Goal: Register for event/course

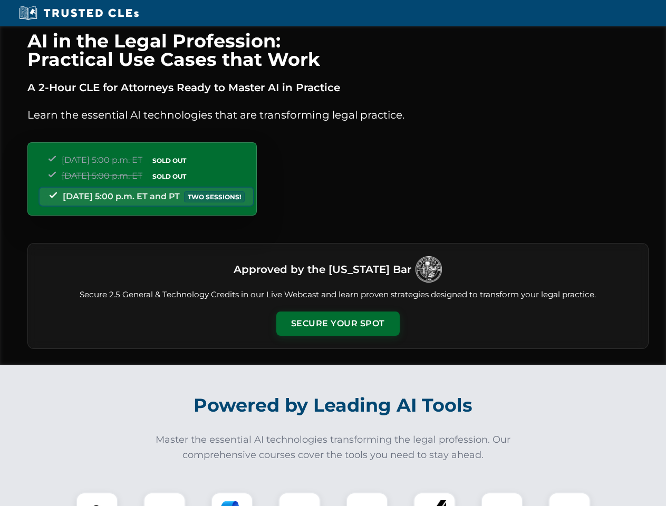
click at [337, 324] on button "Secure Your Spot" at bounding box center [337, 324] width 123 height 24
click at [97, 499] on img at bounding box center [97, 513] width 31 height 31
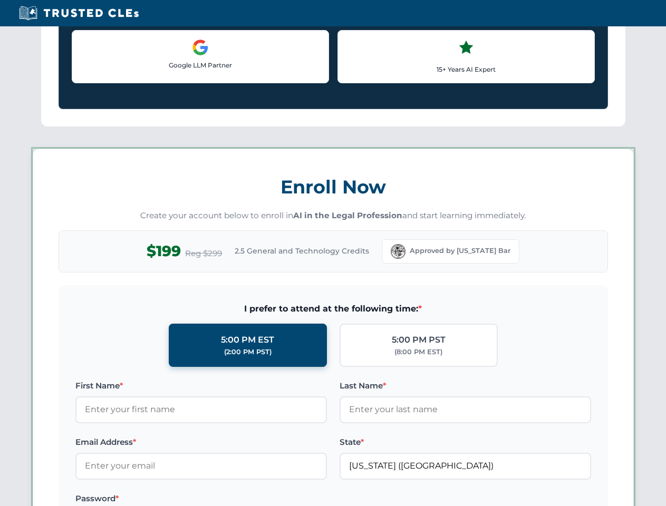
click at [232, 499] on label "Password *" at bounding box center [201, 498] width 252 height 13
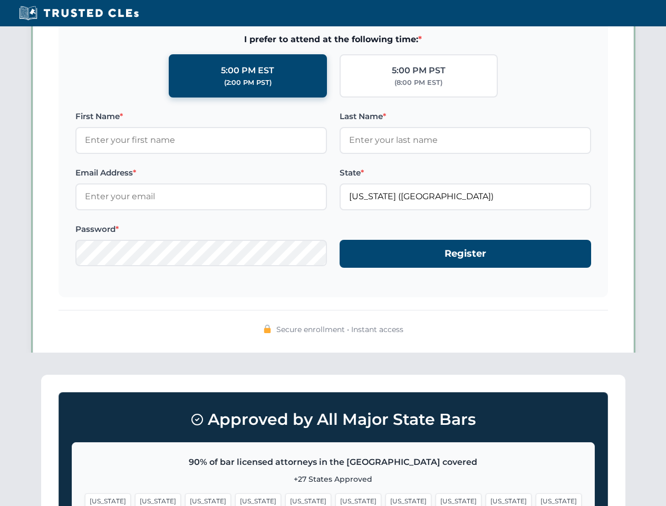
click at [486, 499] on span "[US_STATE]" at bounding box center [509, 501] width 46 height 15
